Goal: Information Seeking & Learning: Learn about a topic

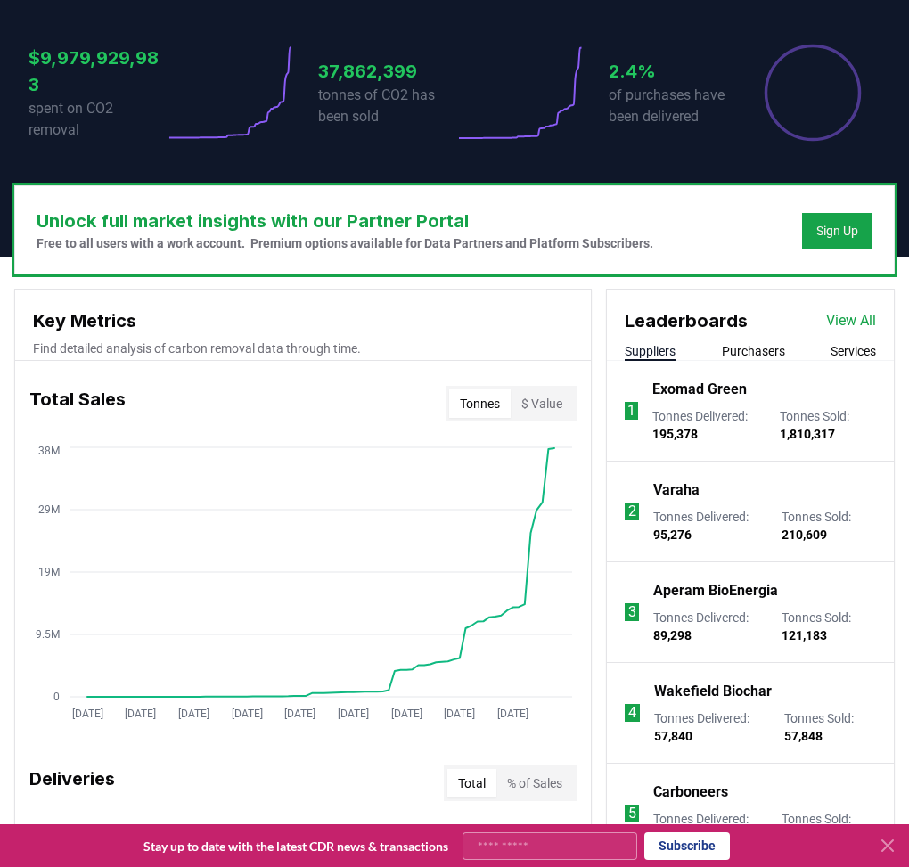
scroll to position [490, 0]
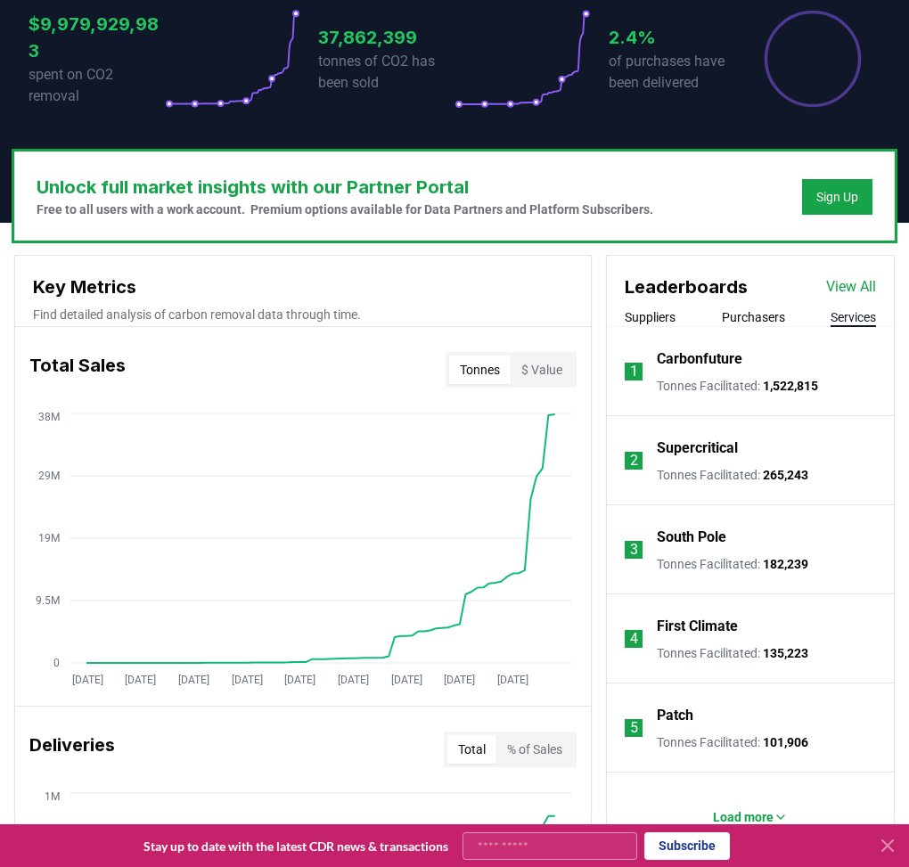
click at [672, 315] on button "Services" at bounding box center [852, 317] width 45 height 18
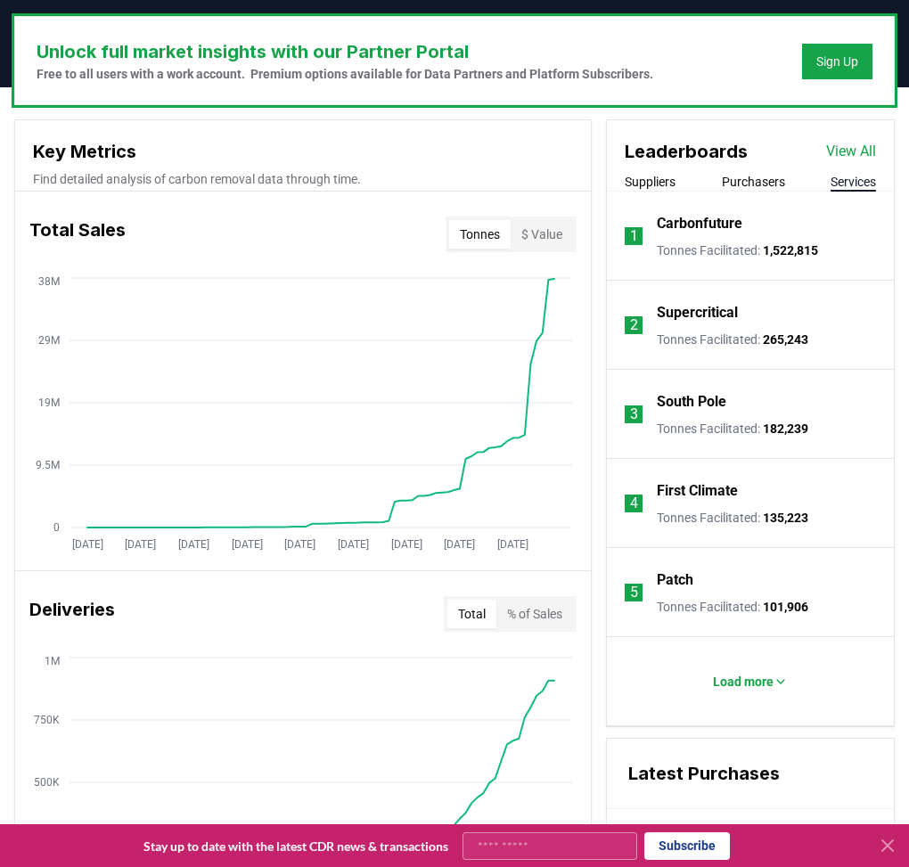
scroll to position [757, 0]
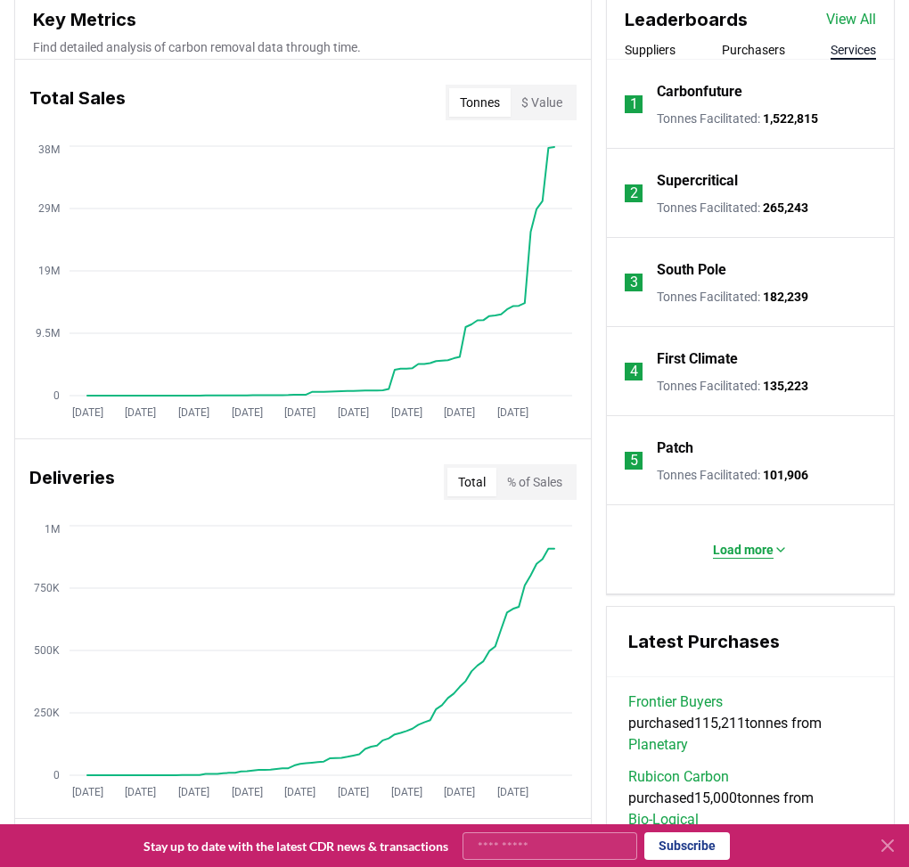
click at [672, 550] on p "Load more" at bounding box center [743, 550] width 61 height 18
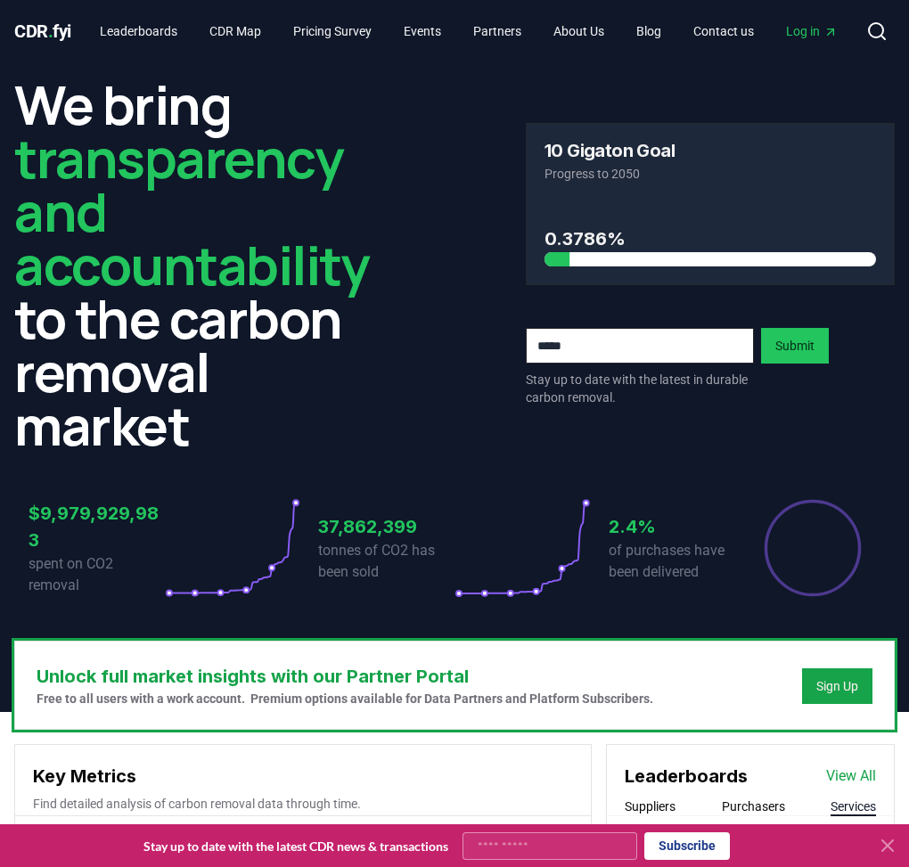
scroll to position [0, 0]
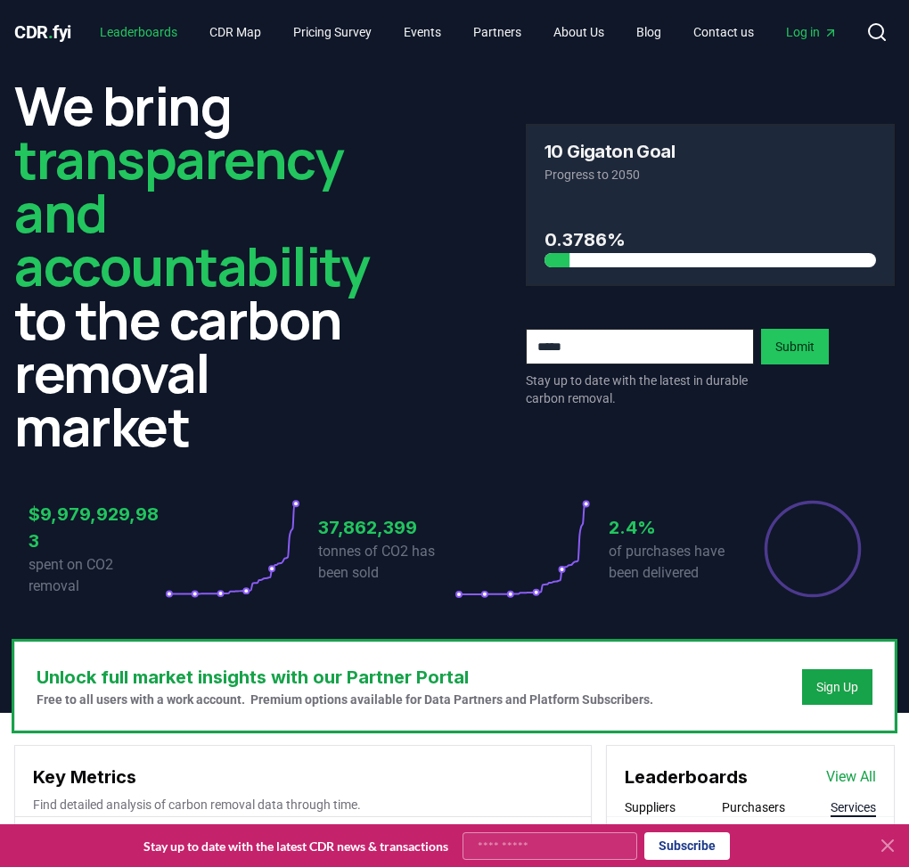
click at [143, 22] on link "Leaderboards" at bounding box center [139, 32] width 106 height 32
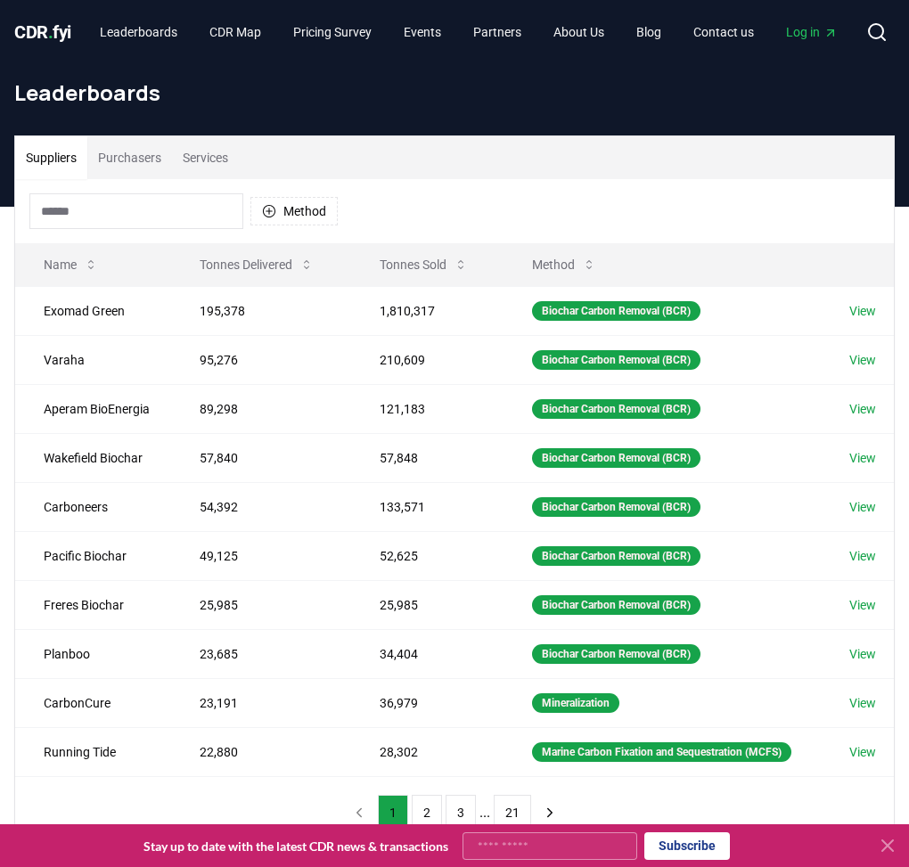
click at [204, 155] on button "Services" at bounding box center [205, 157] width 67 height 43
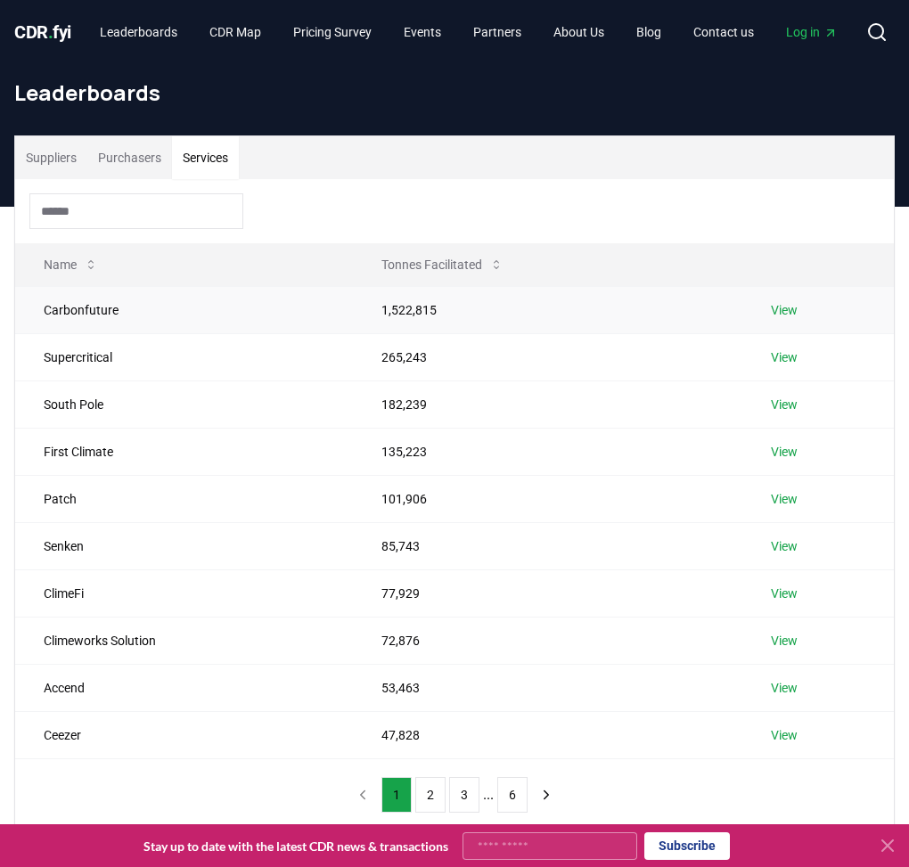
click at [62, 308] on td "Carbonfuture" at bounding box center [184, 309] width 338 height 47
copy td "Carbonfuture"
click at [440, 642] on button "2" at bounding box center [430, 795] width 30 height 36
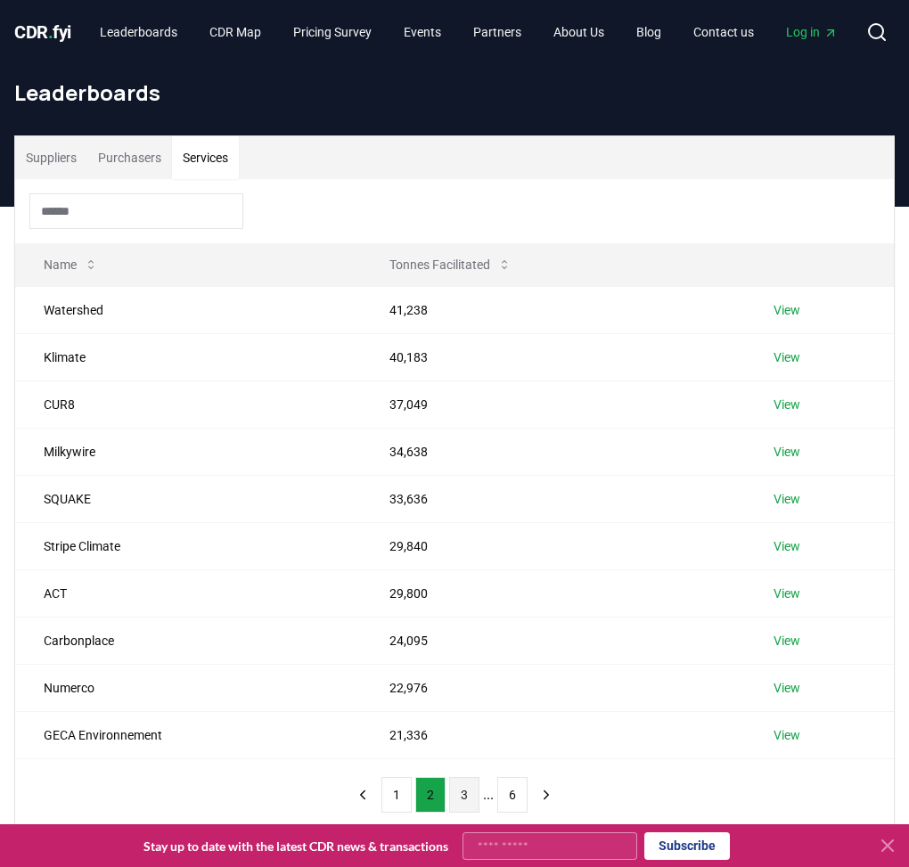
click at [462, 642] on button "3" at bounding box center [464, 795] width 30 height 36
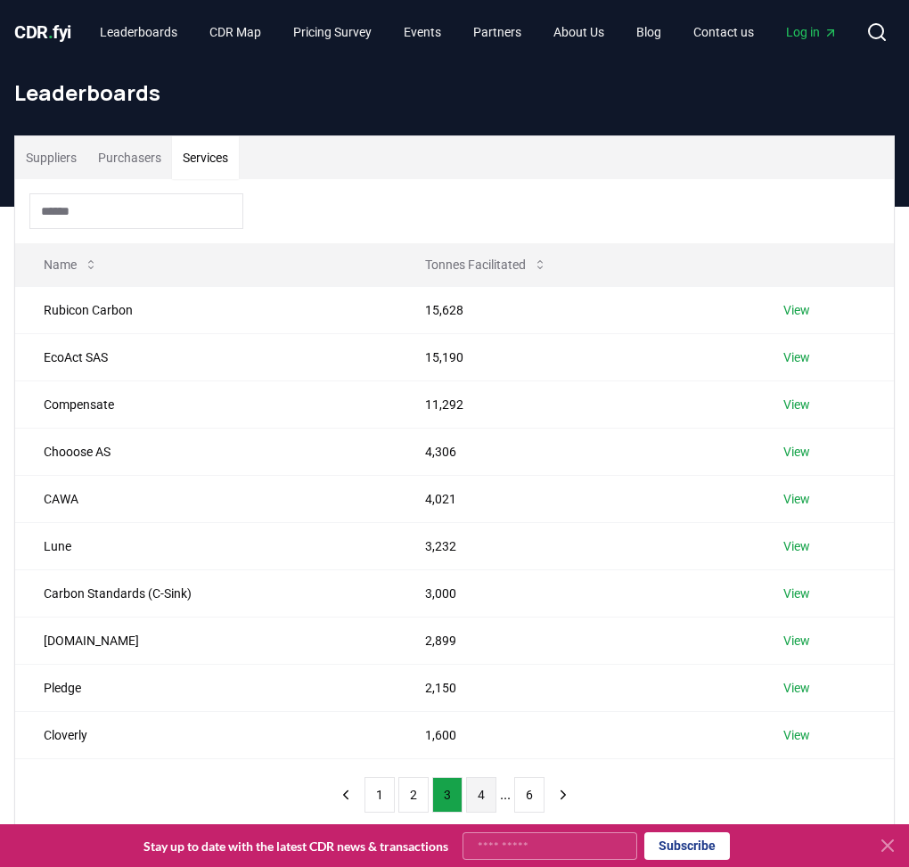
click at [473, 642] on button "4" at bounding box center [481, 795] width 30 height 36
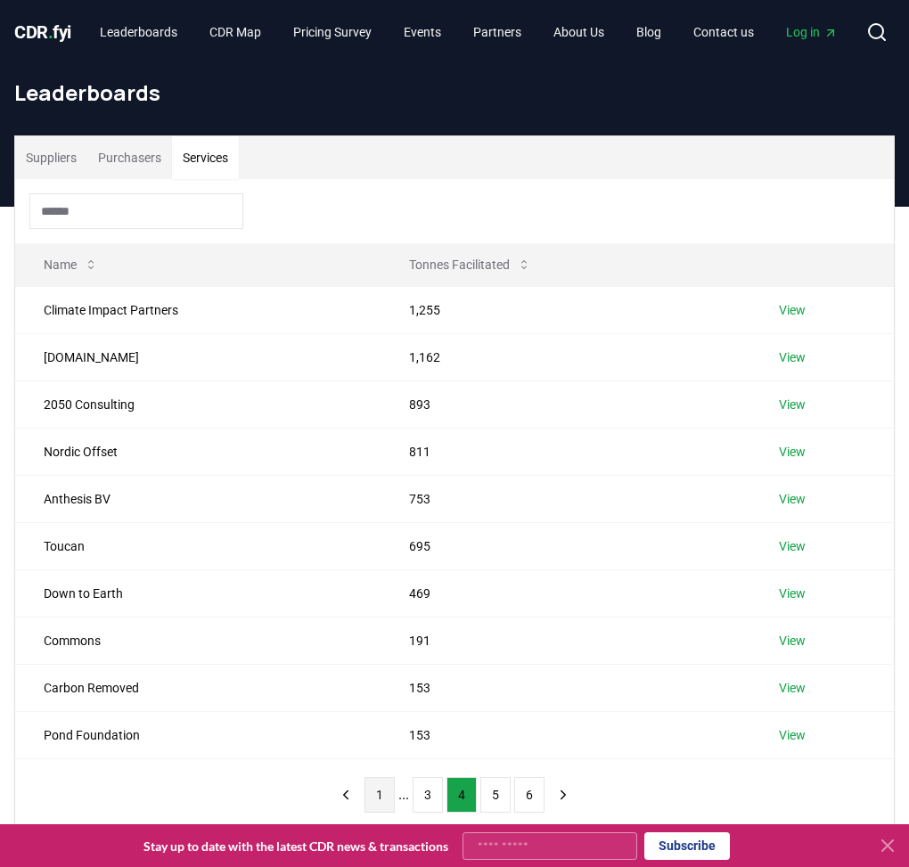
click at [377, 642] on button "1" at bounding box center [379, 795] width 30 height 36
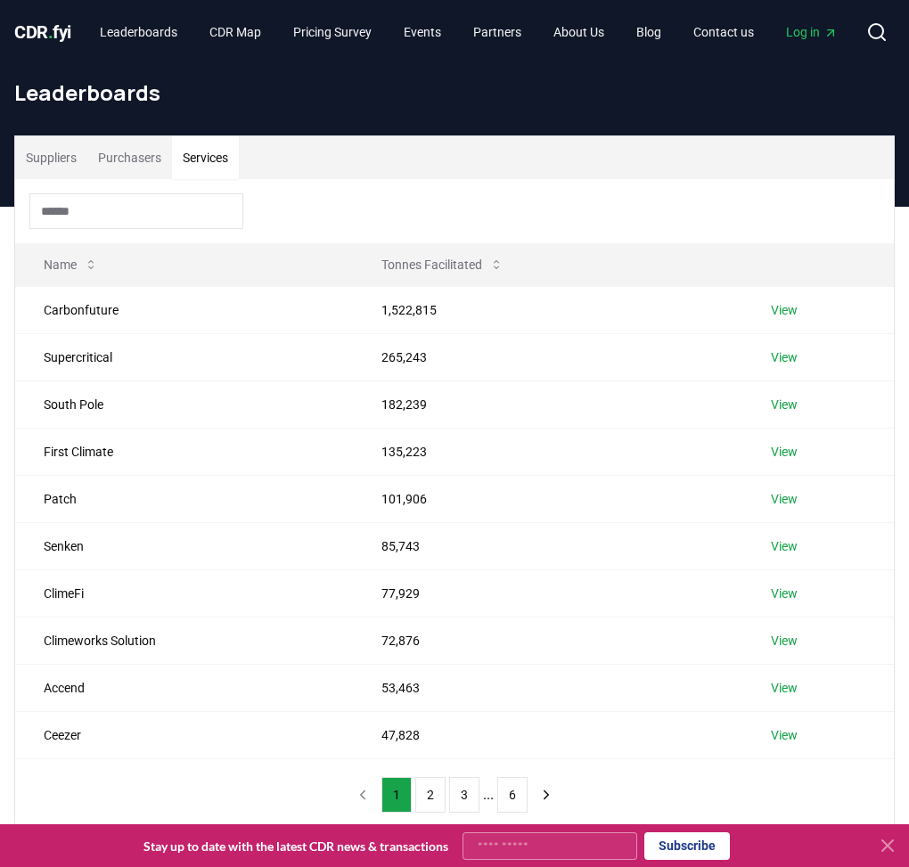
click at [140, 155] on button "Purchasers" at bounding box center [129, 157] width 85 height 43
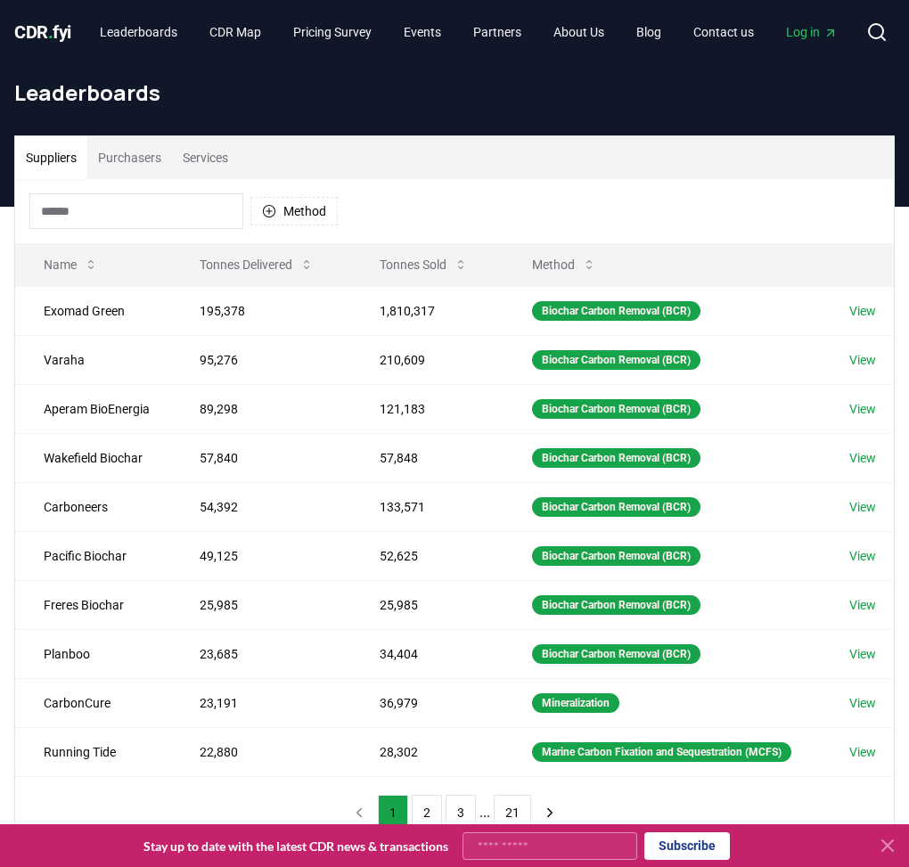
click at [39, 151] on button "Suppliers" at bounding box center [51, 157] width 72 height 43
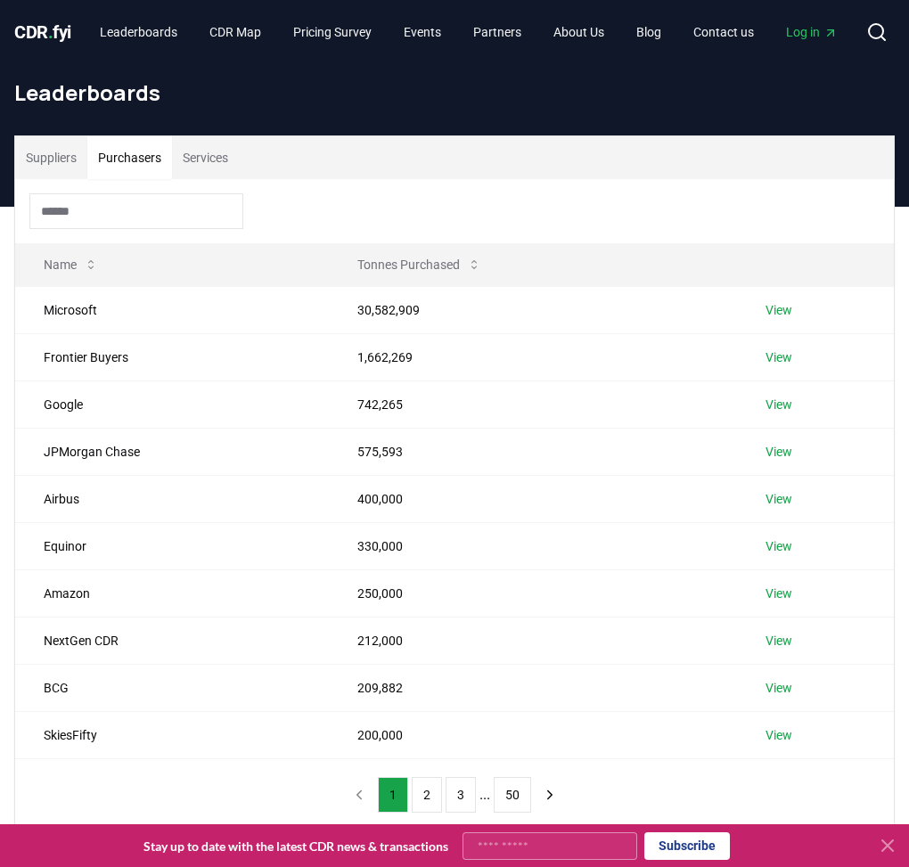
click at [103, 156] on button "Purchasers" at bounding box center [129, 157] width 85 height 43
click at [68, 147] on button "Suppliers" at bounding box center [51, 157] width 72 height 43
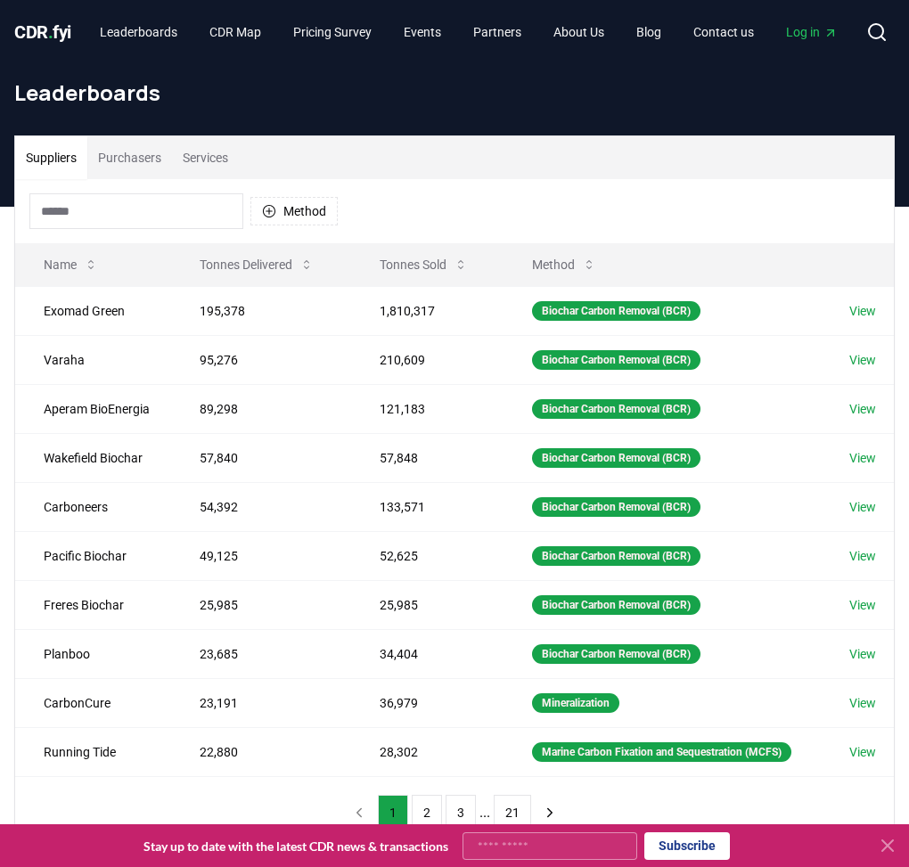
click at [110, 153] on button "Purchasers" at bounding box center [129, 157] width 85 height 43
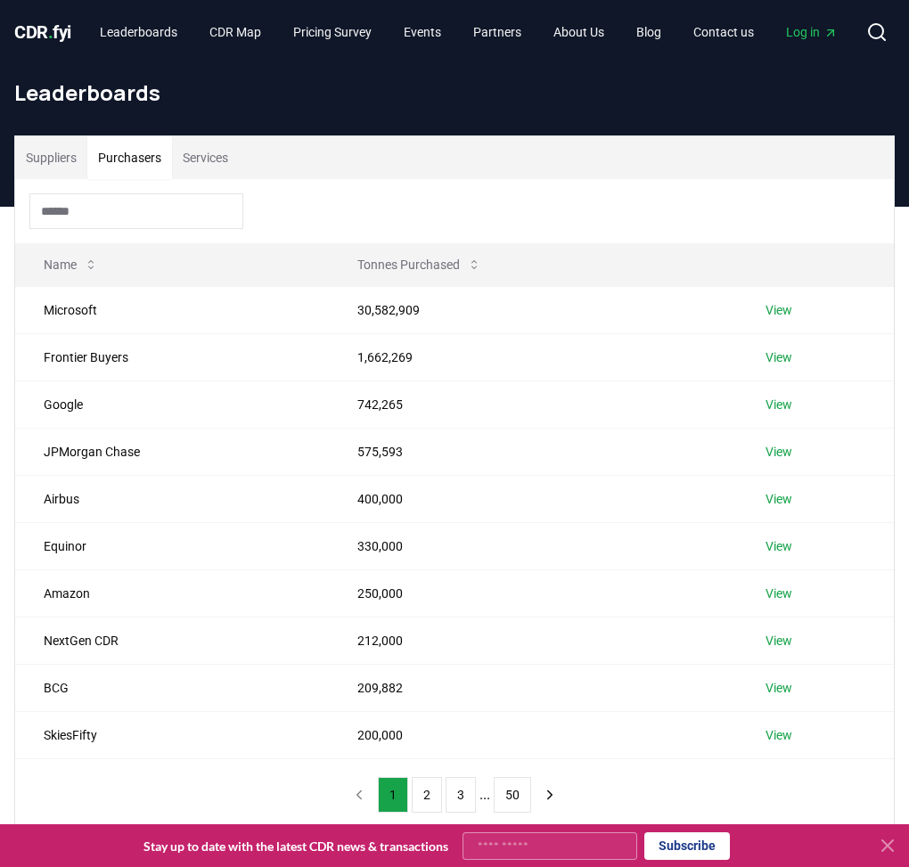
click at [216, 164] on button "Services" at bounding box center [205, 157] width 67 height 43
